Goal: Information Seeking & Learning: Learn about a topic

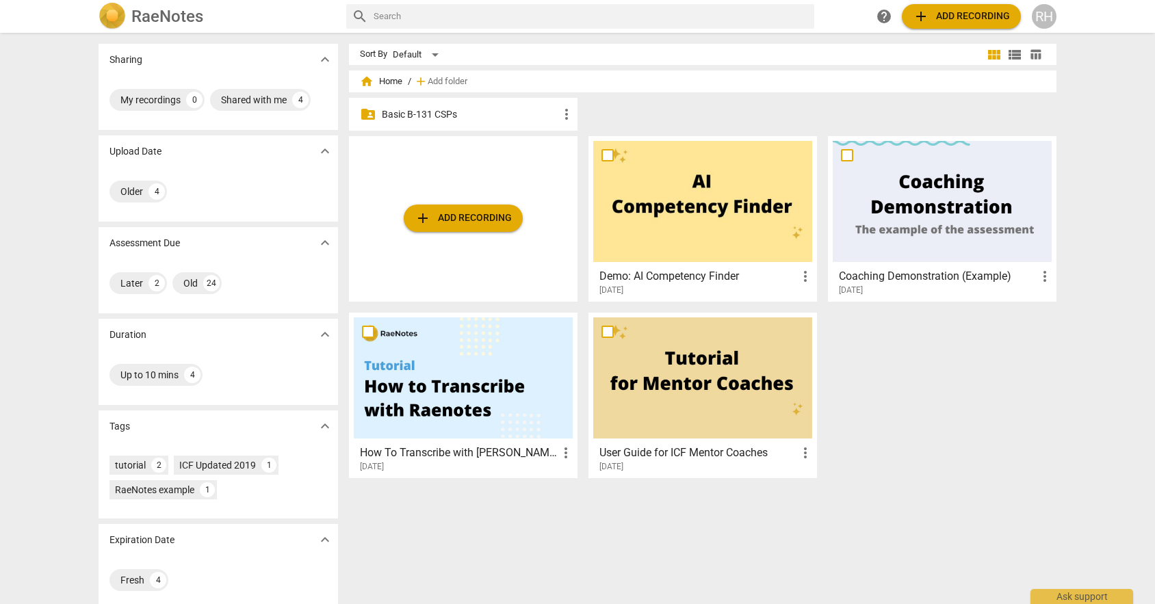
click at [147, 246] on p "Assessment Due" at bounding box center [144, 243] width 70 height 14
click at [439, 114] on p "Basic B-131 CSPs" at bounding box center [470, 114] width 177 height 14
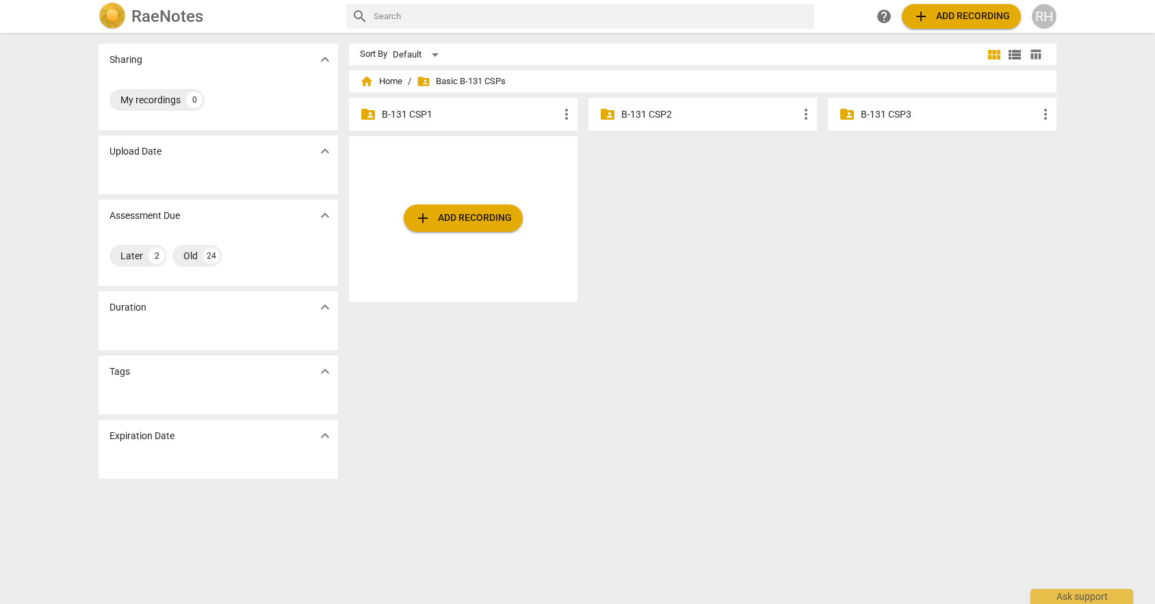
click at [709, 109] on p "B-131 CSP2" at bounding box center [709, 114] width 177 height 14
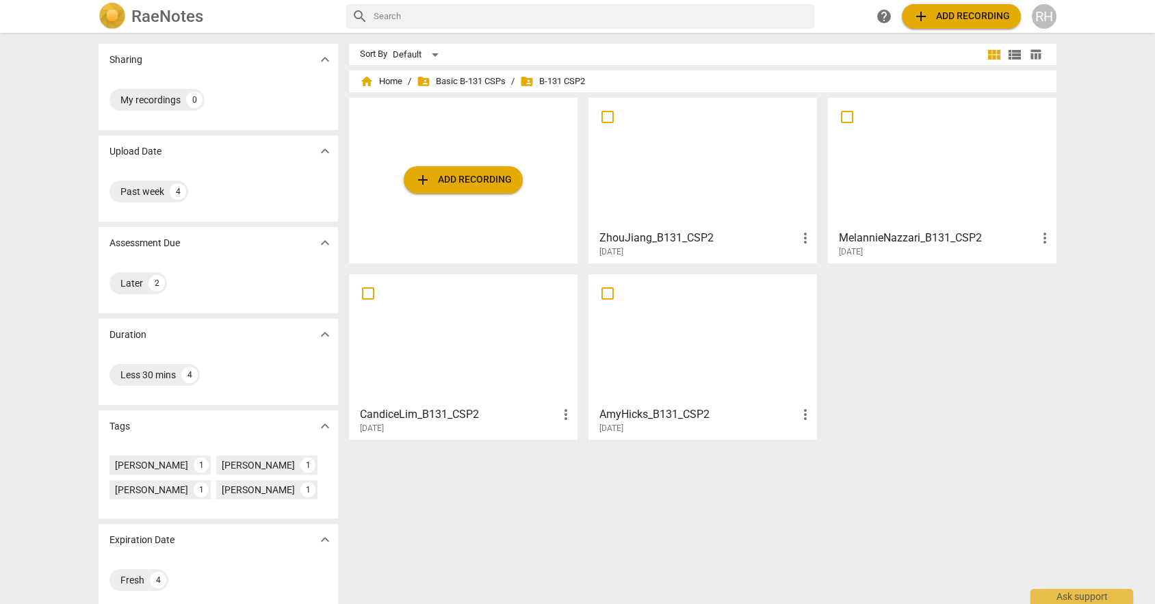
click at [712, 176] on div at bounding box center [702, 163] width 219 height 121
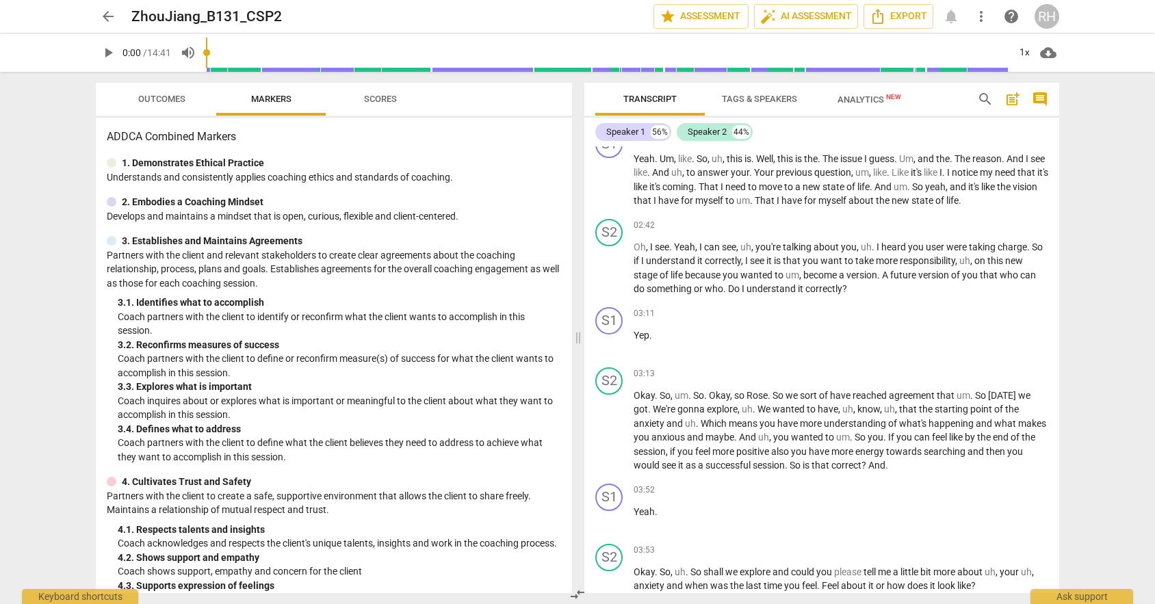
scroll to position [582, 0]
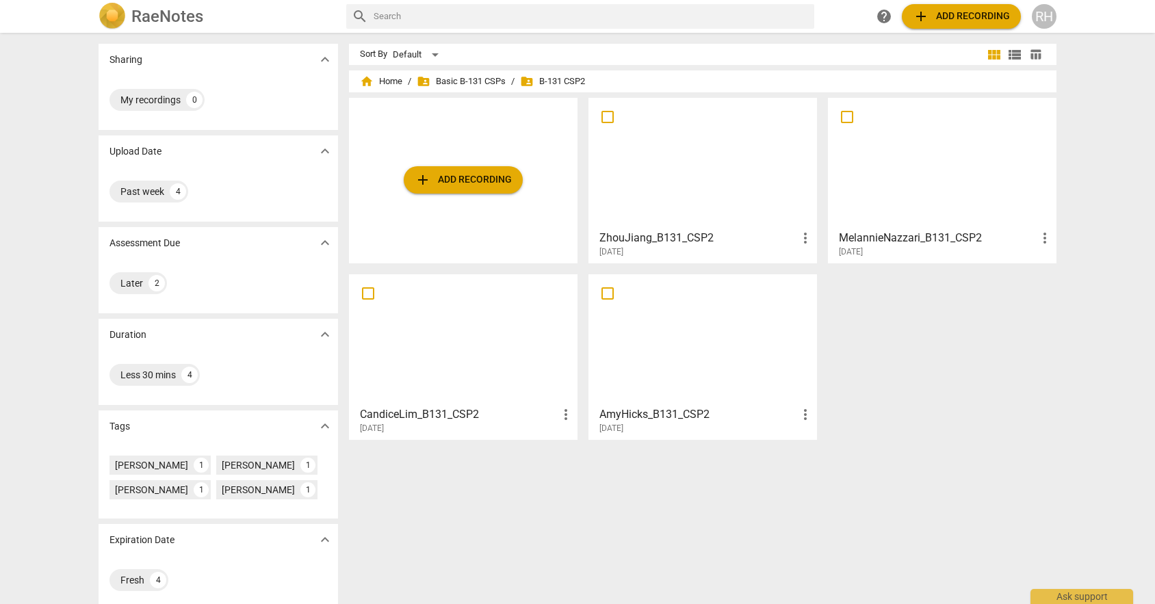
click at [946, 187] on div at bounding box center [942, 163] width 219 height 121
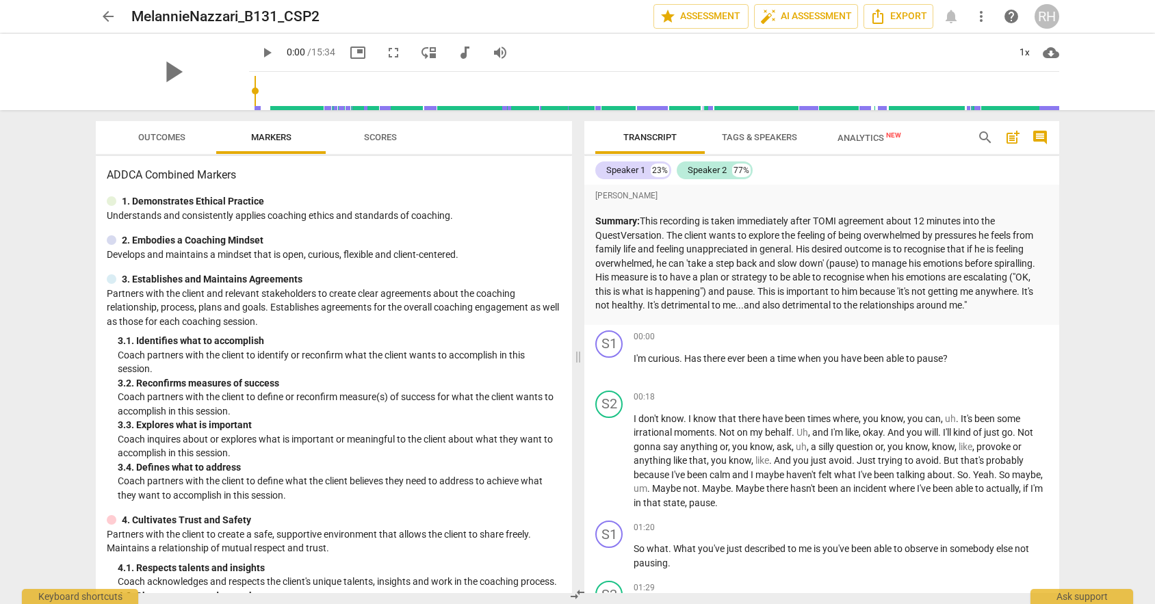
click at [105, 16] on span "arrow_back" at bounding box center [108, 16] width 16 height 16
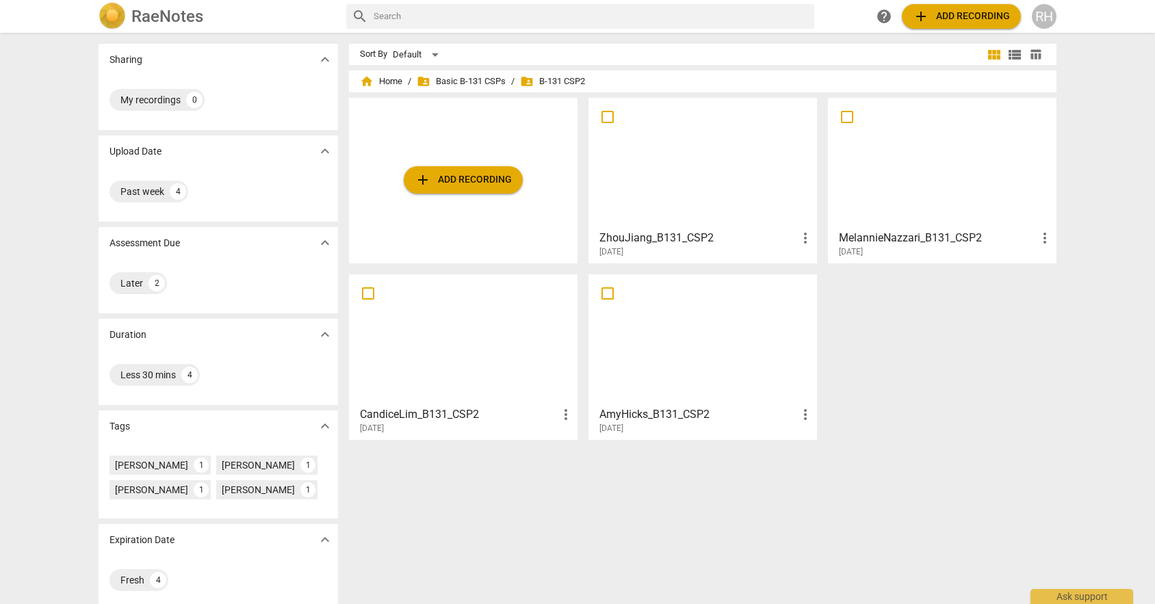
click at [646, 205] on div at bounding box center [702, 163] width 219 height 121
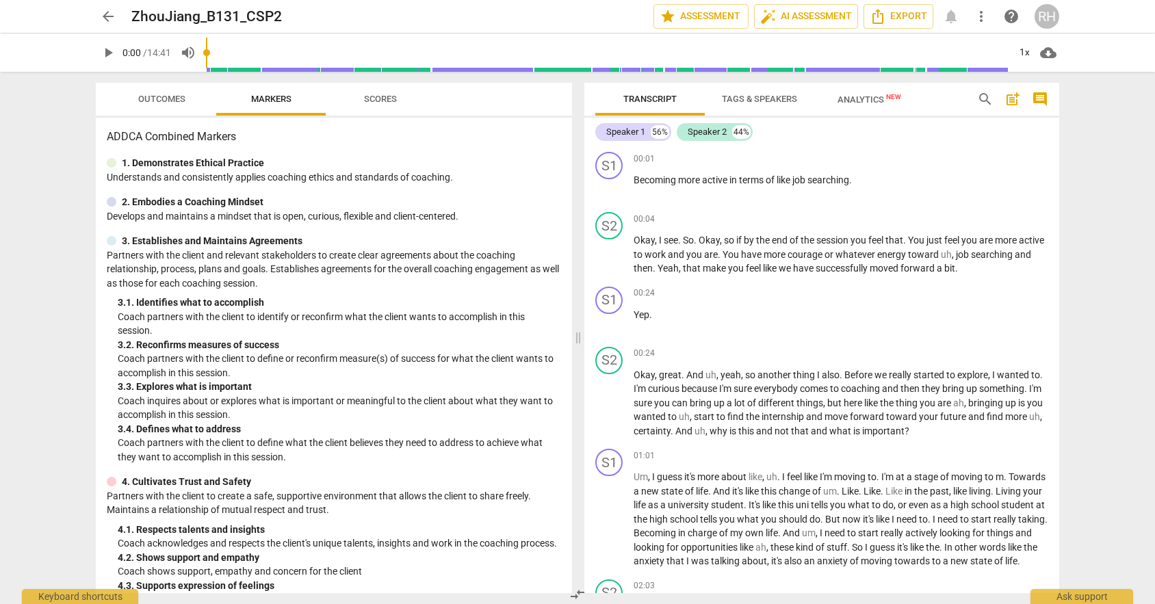
click at [105, 19] on span "arrow_back" at bounding box center [108, 16] width 16 height 16
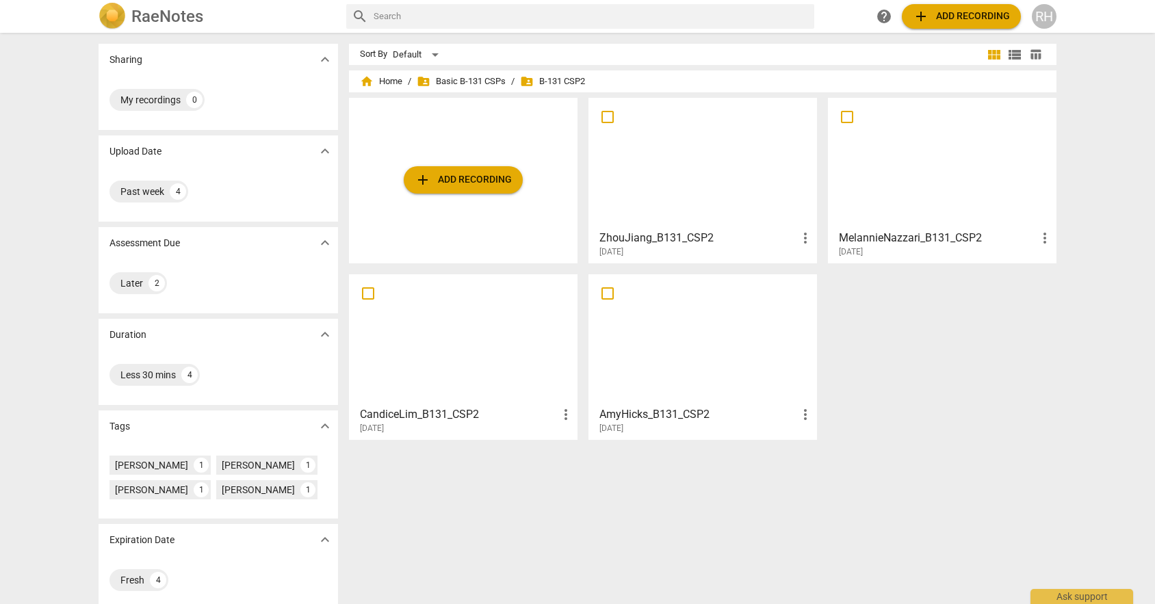
click at [416, 356] on div at bounding box center [463, 339] width 219 height 121
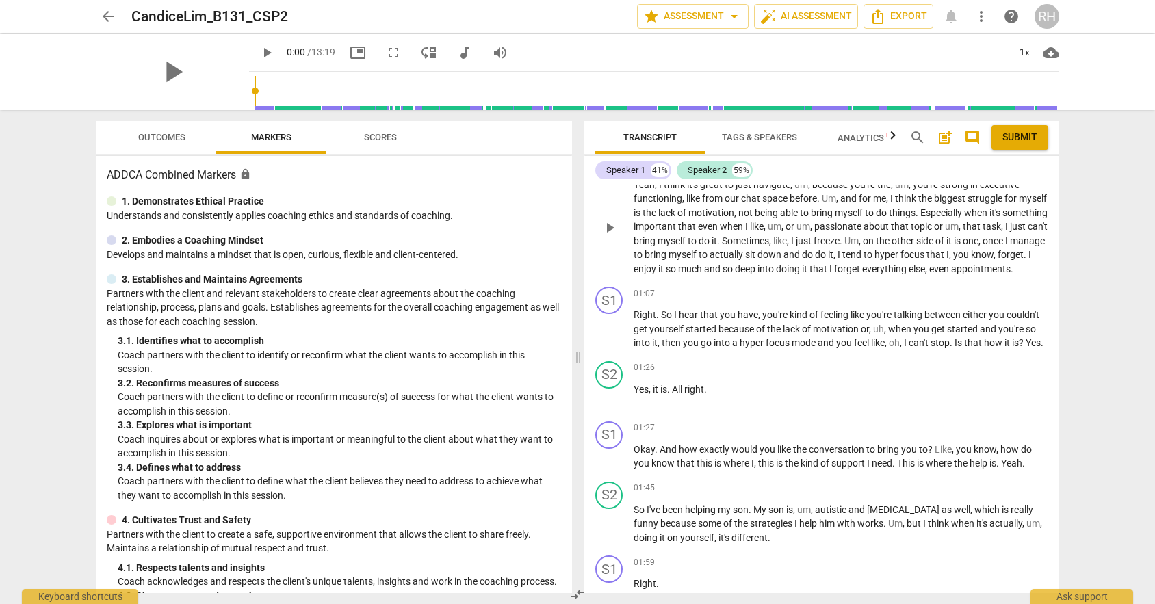
scroll to position [125, 0]
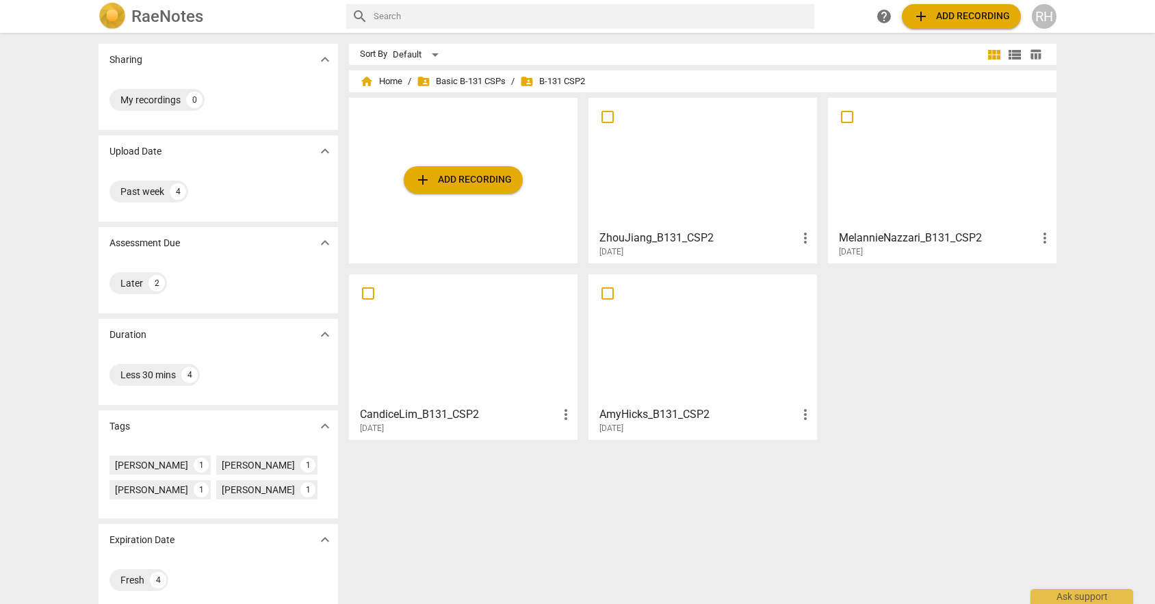
click at [750, 357] on div at bounding box center [702, 339] width 219 height 121
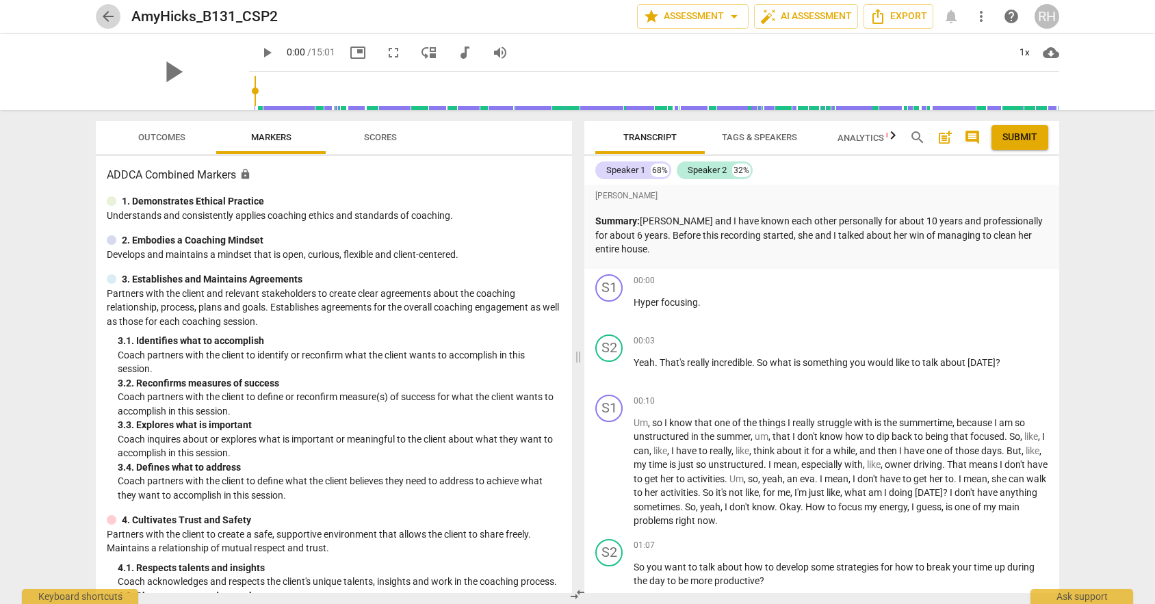
click at [103, 14] on span "arrow_back" at bounding box center [108, 16] width 16 height 16
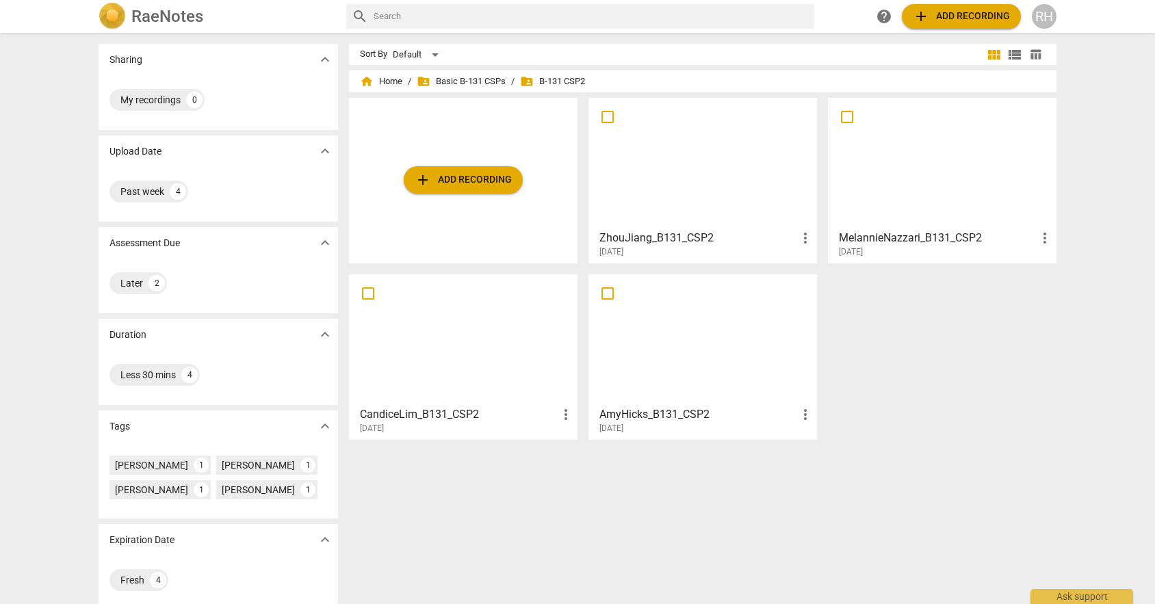
click at [908, 165] on div at bounding box center [942, 163] width 219 height 121
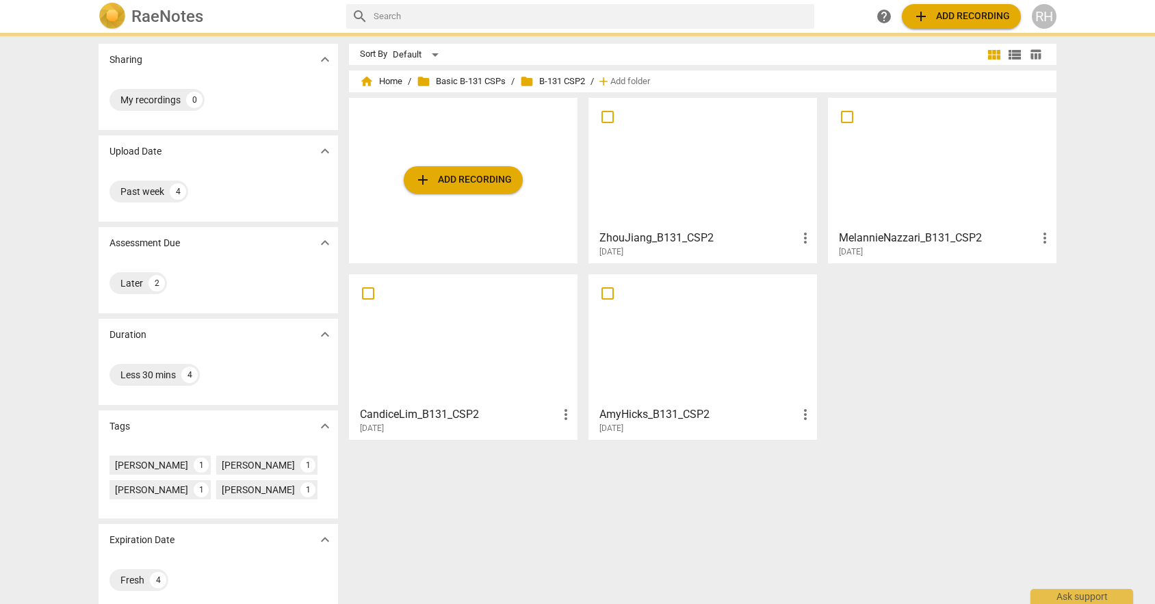
click at [469, 348] on div at bounding box center [463, 339] width 219 height 121
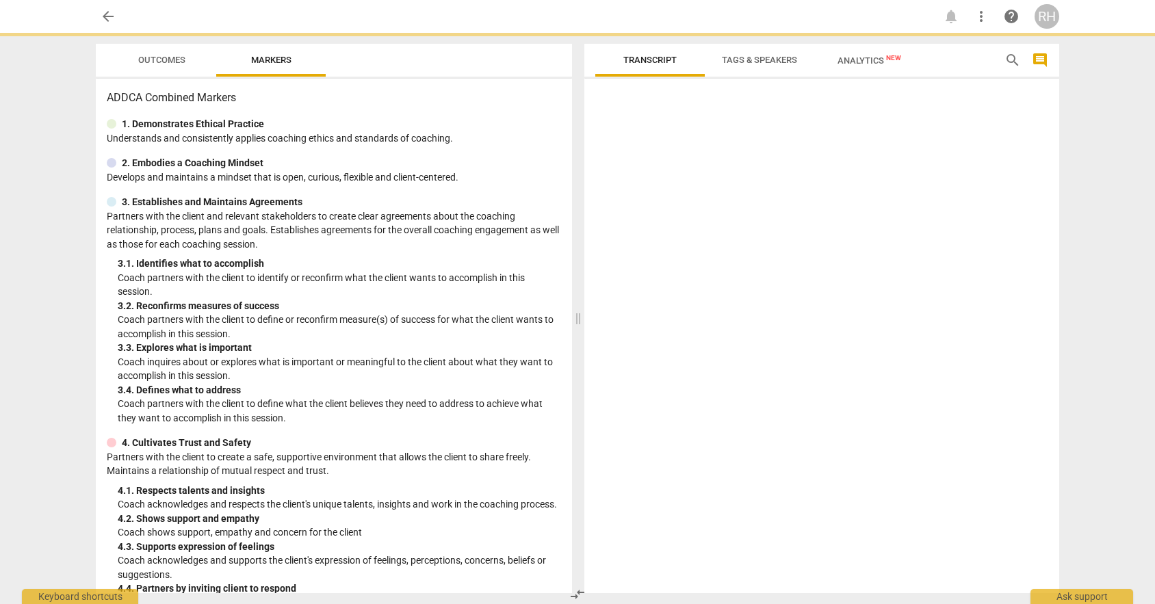
click at [792, 60] on span "Tags & Speakers" at bounding box center [759, 60] width 75 height 10
click at [641, 60] on span "Transcript" at bounding box center [649, 60] width 53 height 10
click at [851, 66] on span "Analytics New" at bounding box center [870, 60] width 64 height 10
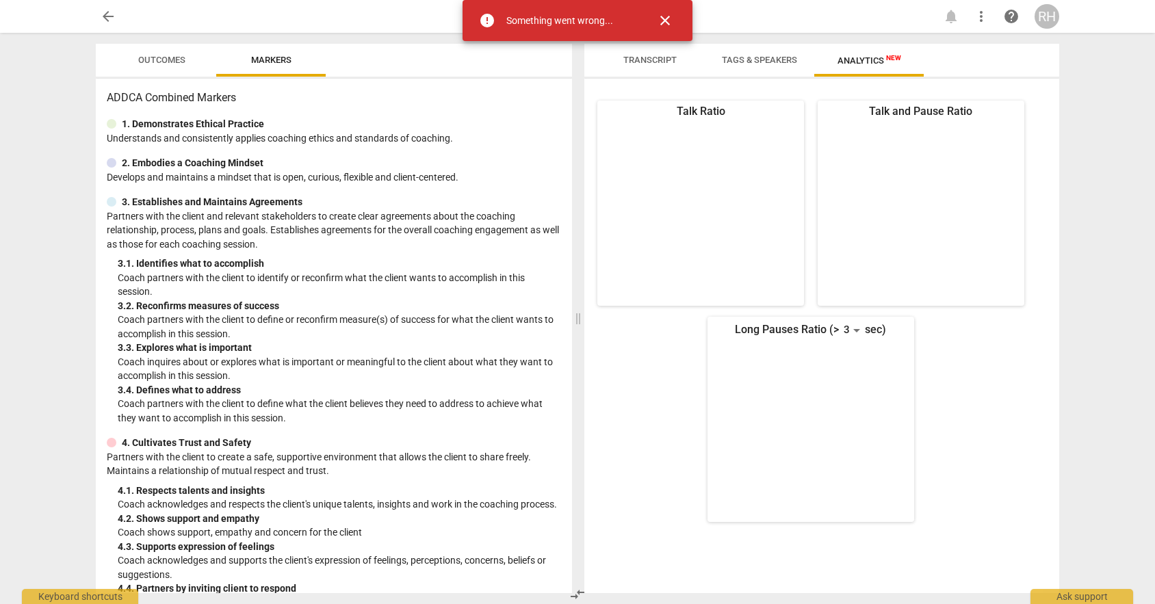
click at [769, 55] on span "Tags & Speakers" at bounding box center [759, 60] width 75 height 10
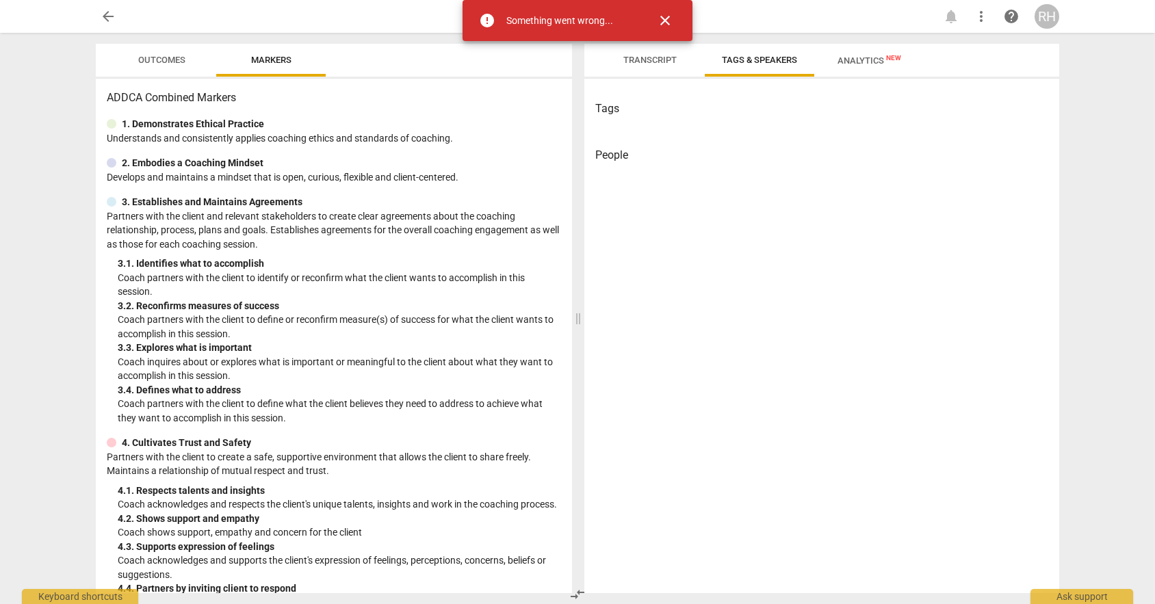
click at [636, 54] on span "Transcript" at bounding box center [650, 60] width 86 height 18
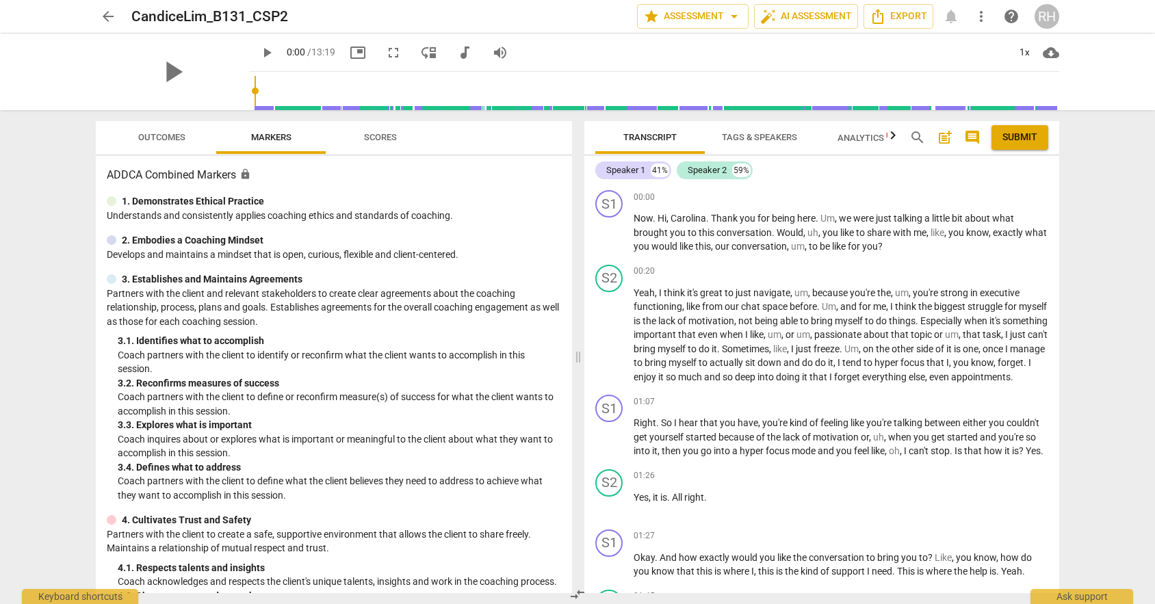
click at [259, 51] on span "play_arrow" at bounding box center [267, 52] width 16 height 16
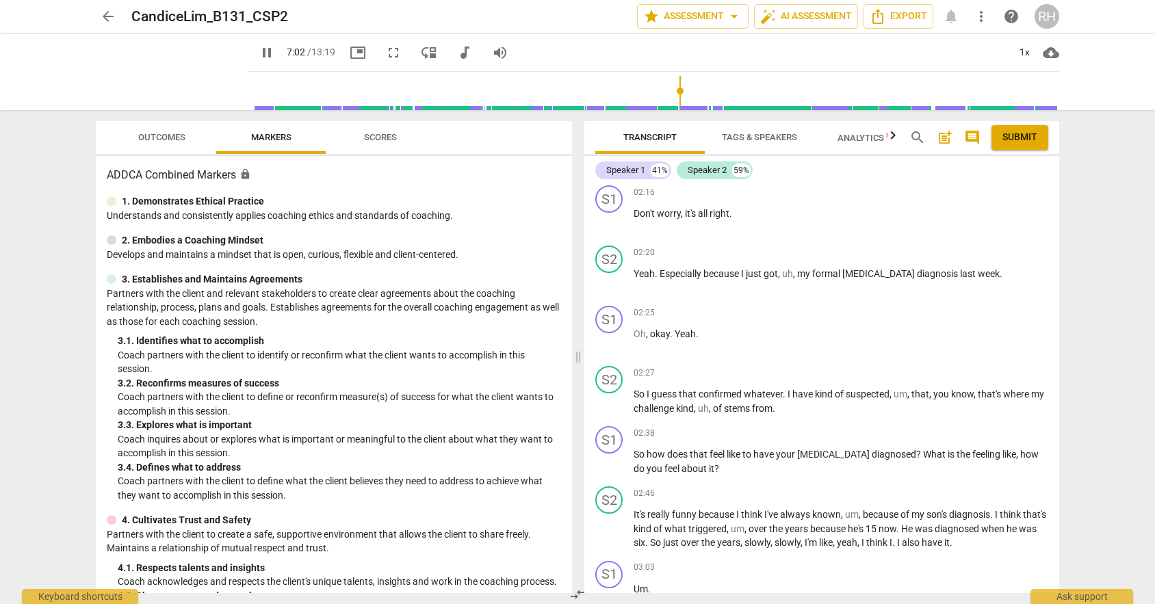
scroll to position [445, 0]
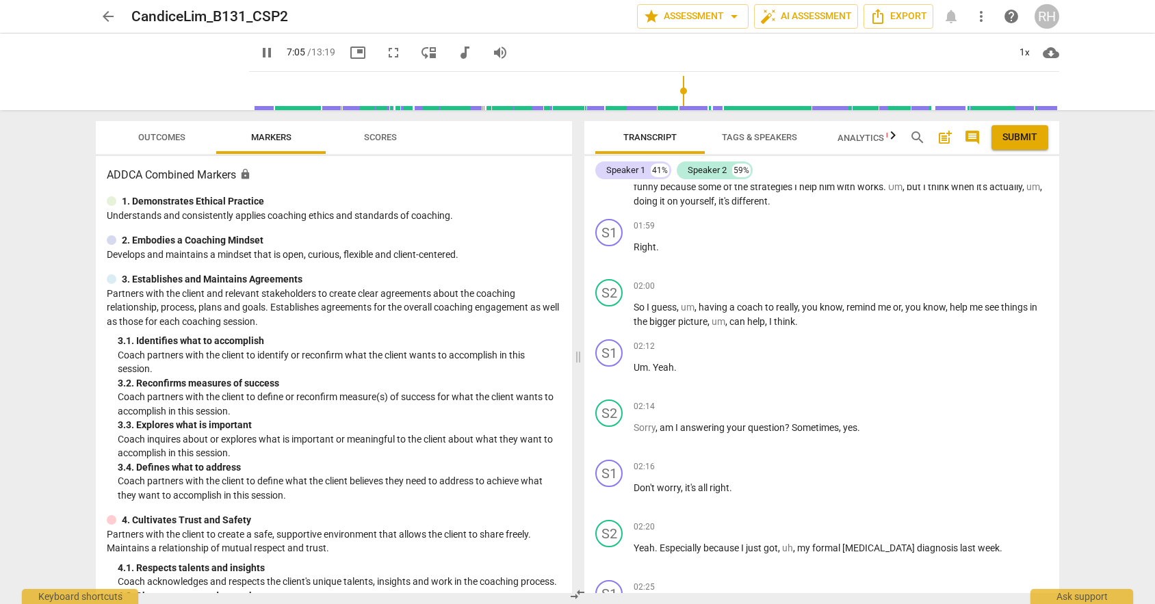
click at [632, 135] on span "Transcript" at bounding box center [649, 137] width 53 height 10
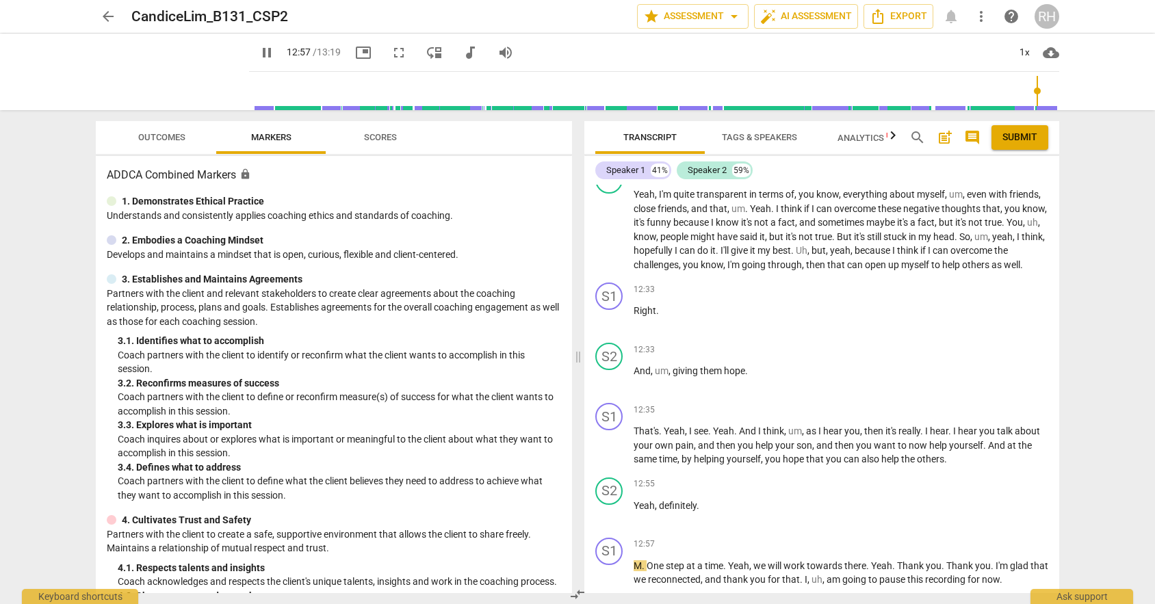
scroll to position [4037, 0]
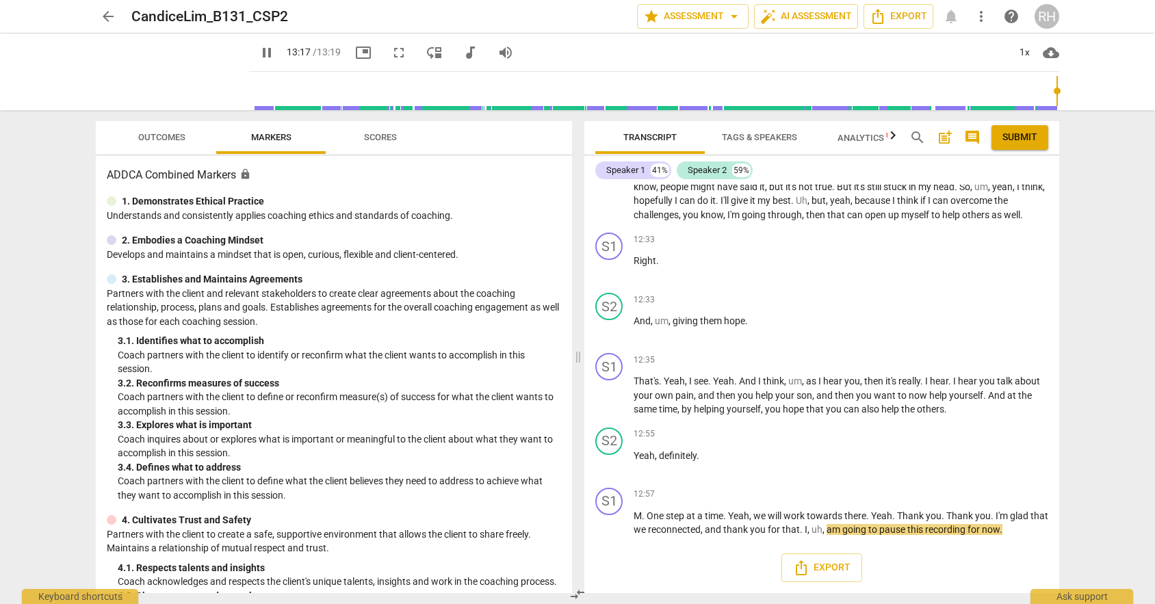
click at [259, 51] on span "pause" at bounding box center [267, 52] width 16 height 16
type input "797"
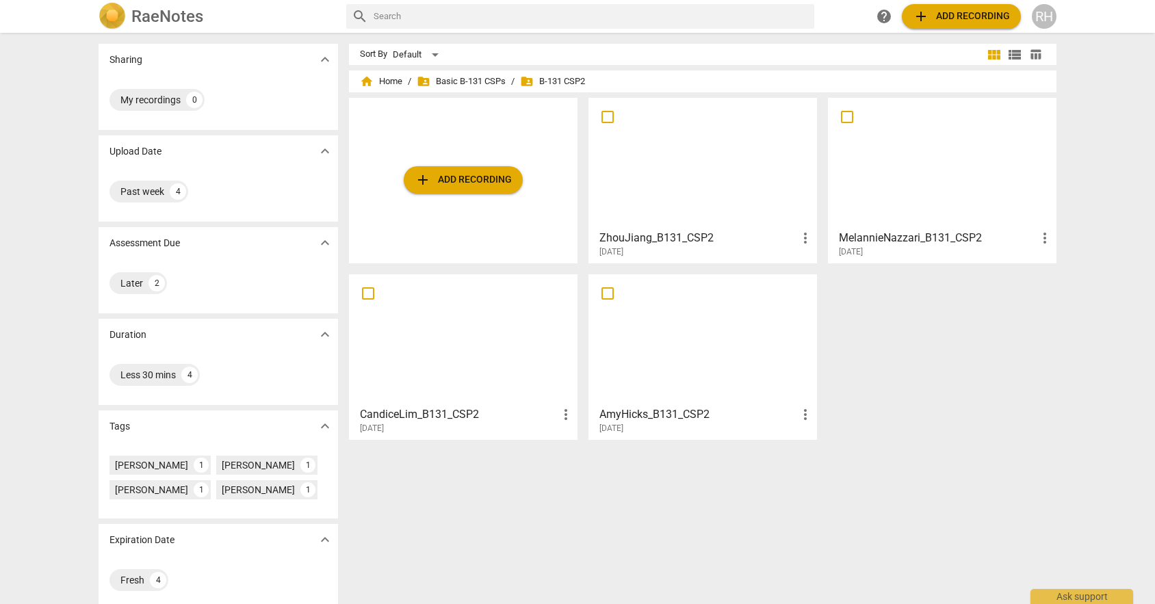
click at [897, 181] on div at bounding box center [942, 163] width 219 height 121
